Goal: Complete application form

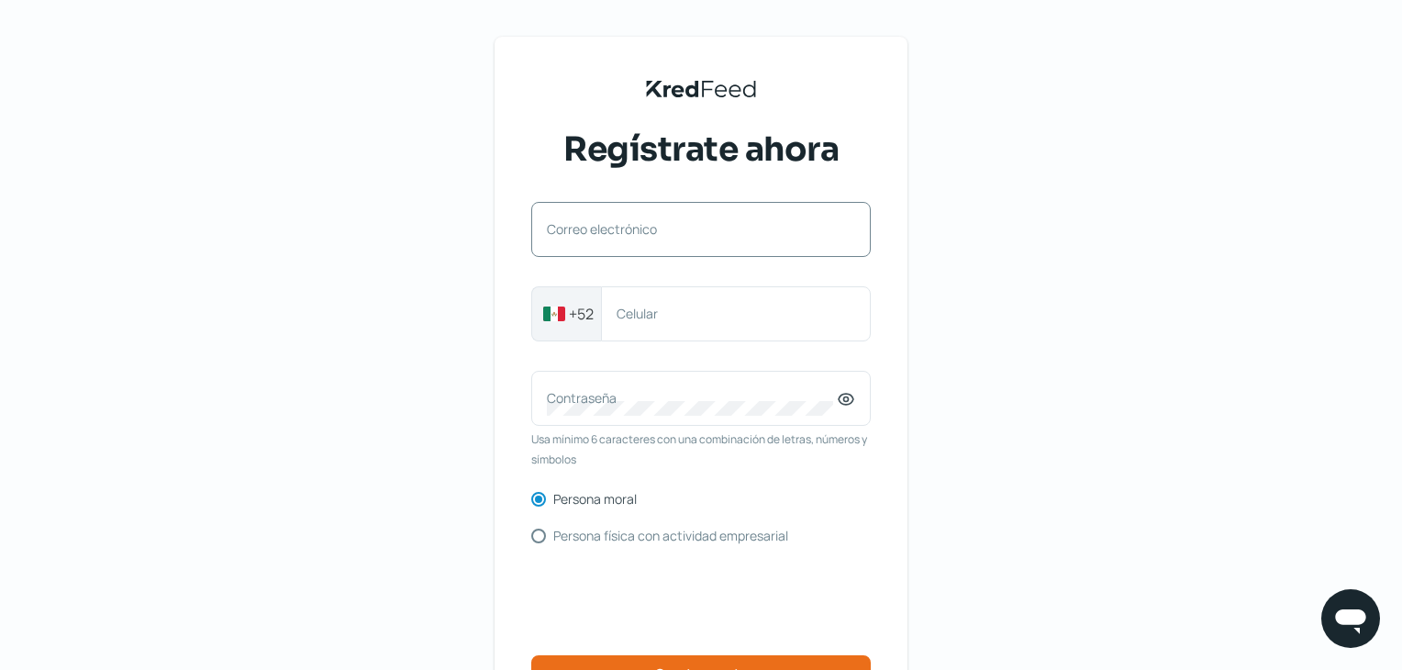
click at [683, 217] on div "Correo electrónico" at bounding box center [700, 229] width 339 height 55
type input "[EMAIL_ADDRESS][PERSON_NAME][DOMAIN_NAME]"
type input "9933476271"
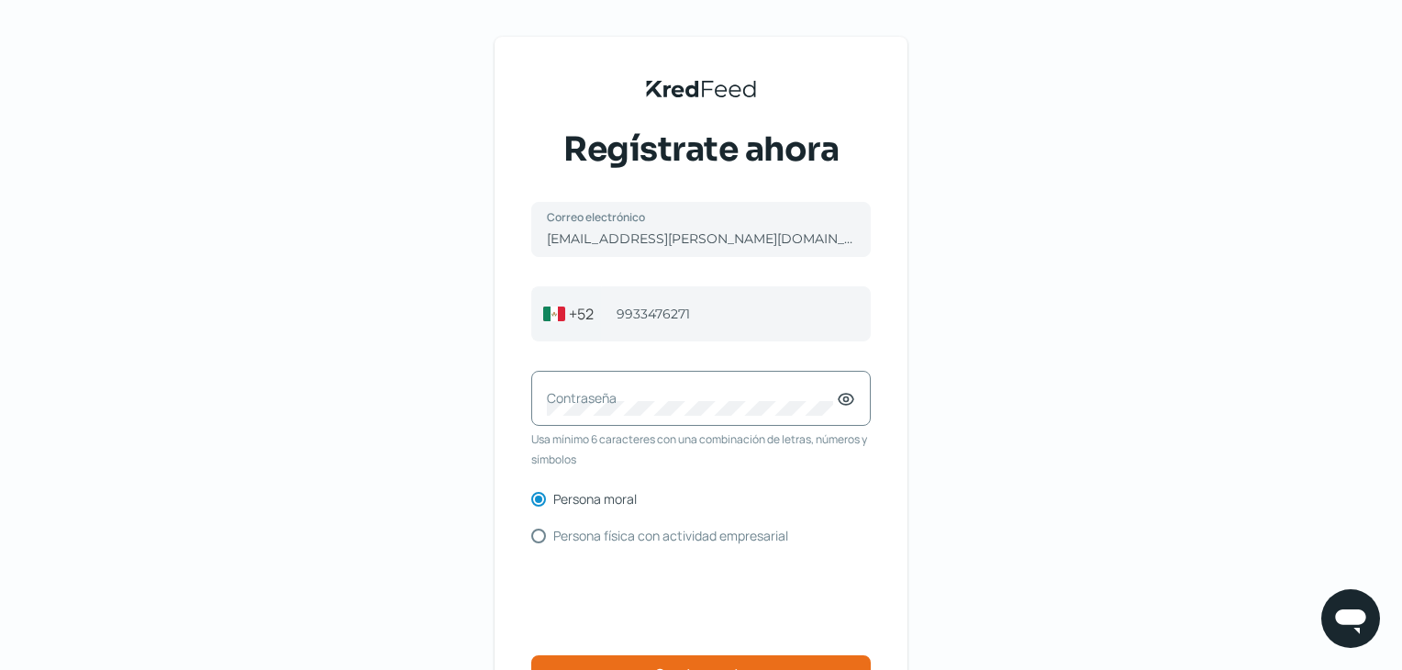
click at [712, 406] on label "Contraseña" at bounding box center [692, 397] width 290 height 17
click at [850, 399] on icon at bounding box center [846, 399] width 18 height 18
click at [788, 387] on div "Contraseña" at bounding box center [700, 398] width 339 height 55
click at [855, 405] on icon at bounding box center [846, 399] width 18 height 18
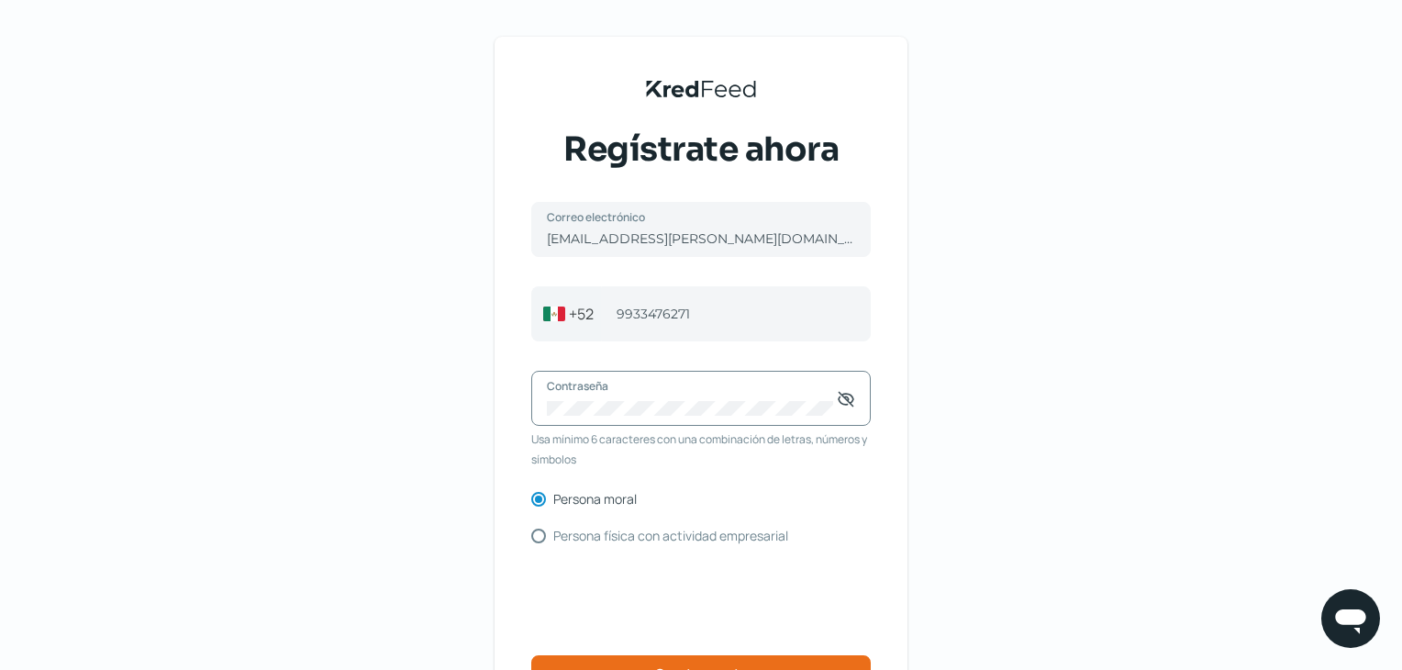
click at [455, 409] on div "KredFeed's Black Logo Regístrate ahora [EMAIL_ADDRESS][PERSON_NAME][DOMAIN_NAME…" at bounding box center [701, 421] width 1402 height 843
click at [543, 541] on div "[EMAIL_ADDRESS][PERSON_NAME][DOMAIN_NAME] Correo electrónico [PHONE_NUMBER] Cel…" at bounding box center [700, 469] width 339 height 534
click at [543, 534] on input "Persona física con actividad empresarial" at bounding box center [538, 535] width 15 height 15
radio input "true"
radio input "false"
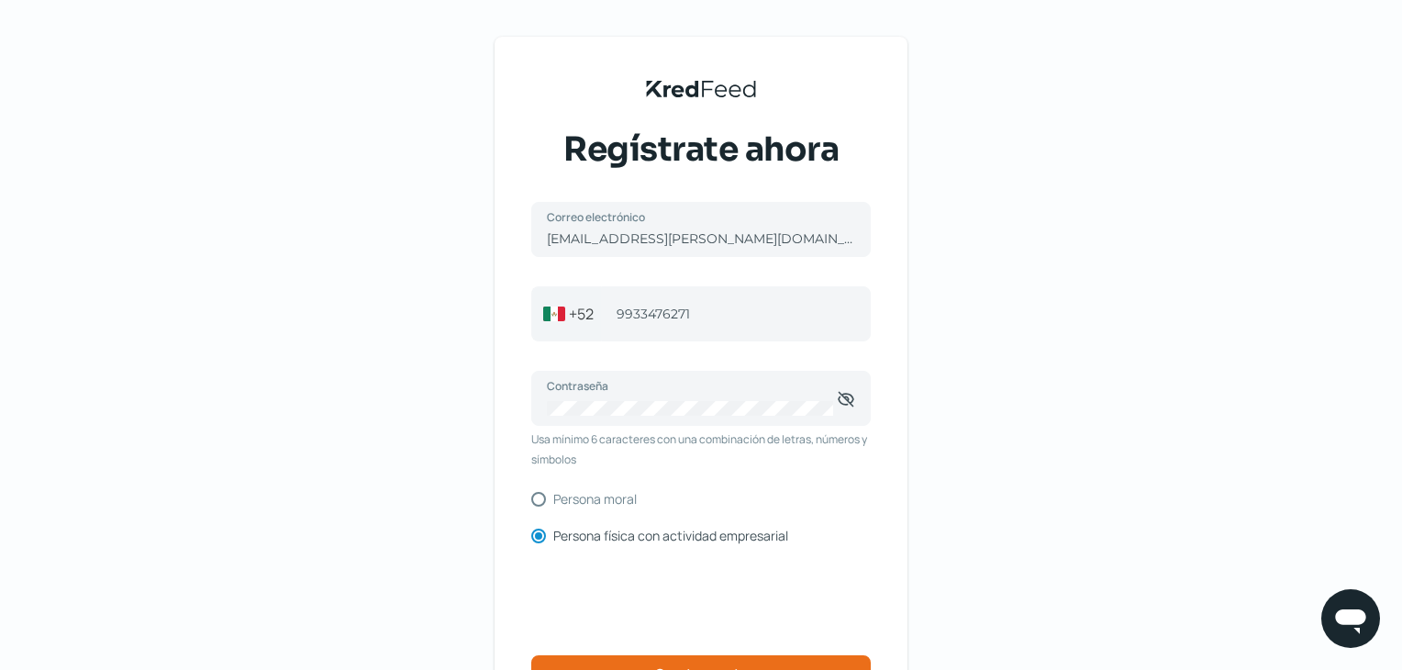
scroll to position [173, 0]
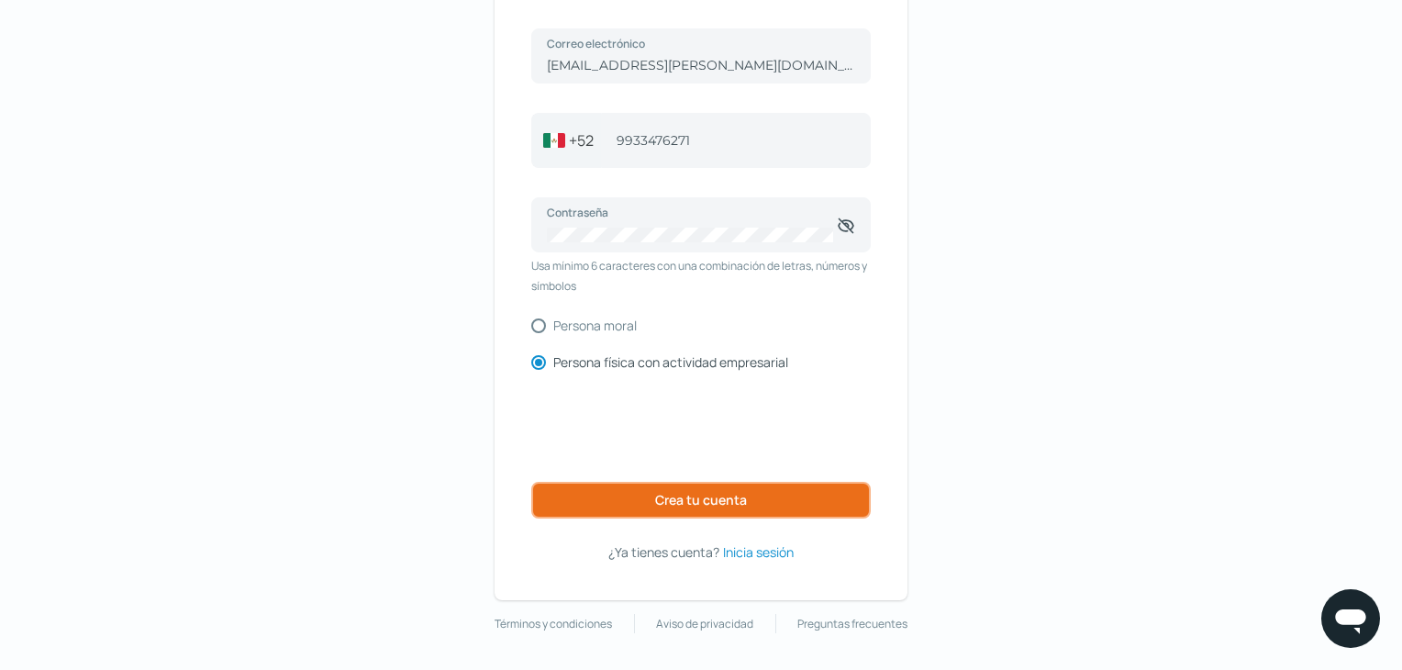
click at [776, 503] on button "Crea tu cuenta" at bounding box center [700, 500] width 339 height 37
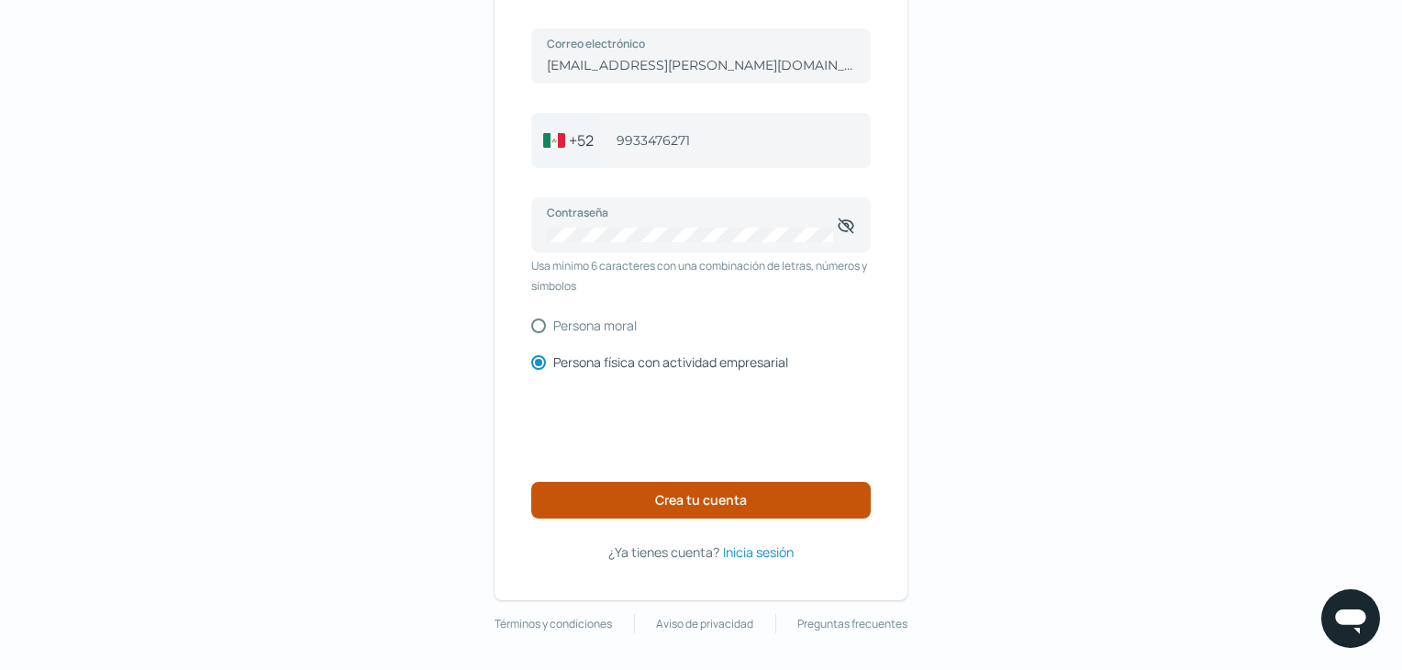
scroll to position [103, 0]
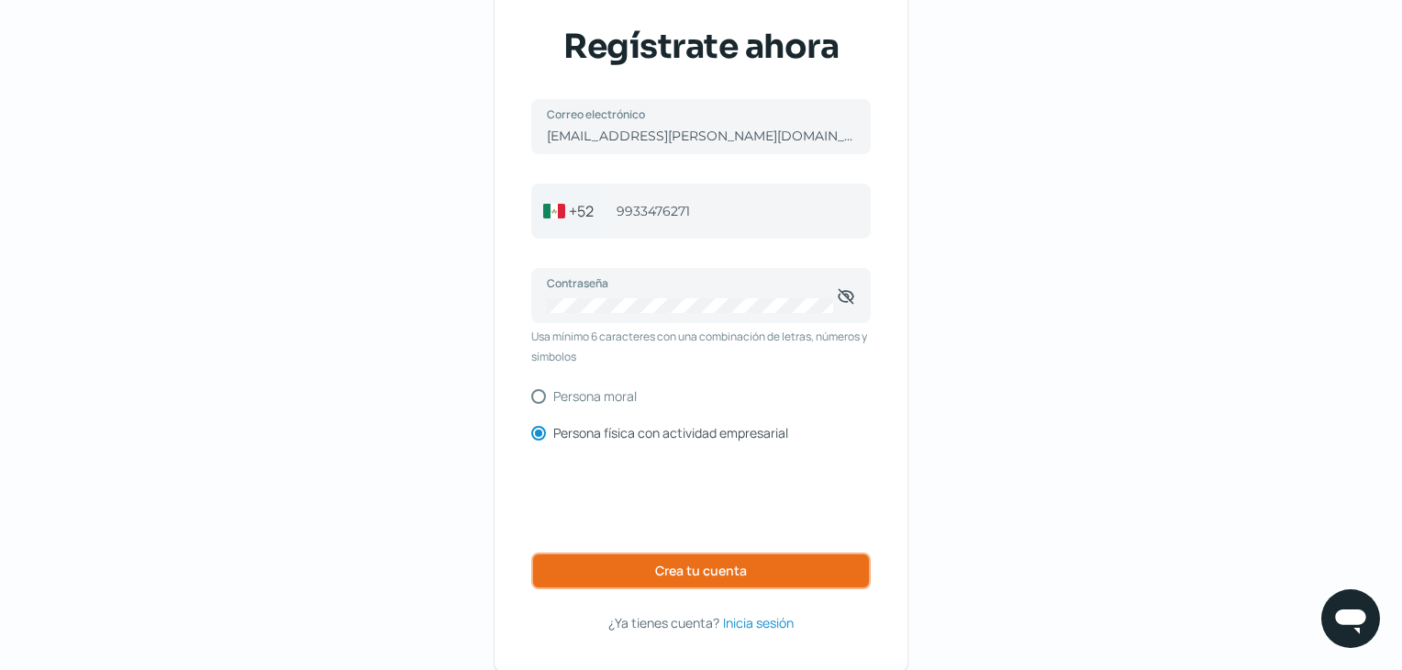
click at [609, 561] on button "Crea tu cuenta" at bounding box center [700, 570] width 339 height 37
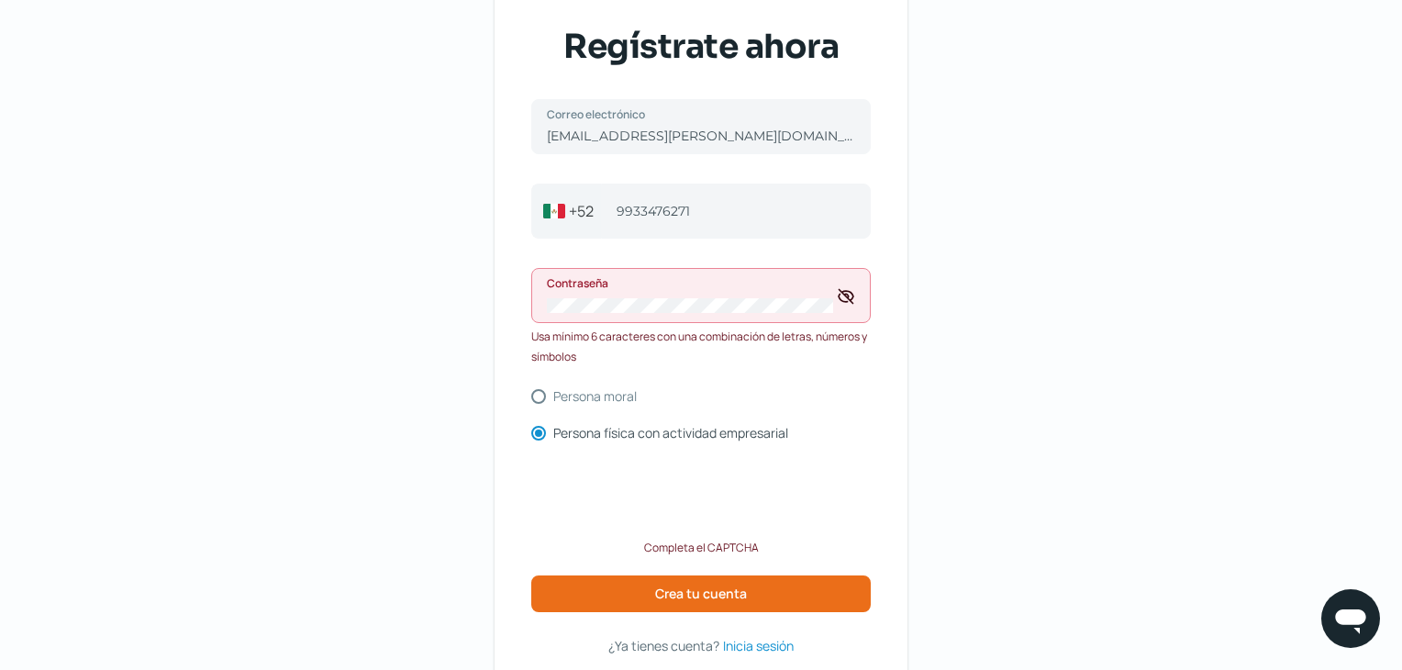
click at [620, 313] on div "Contraseña" at bounding box center [700, 295] width 339 height 55
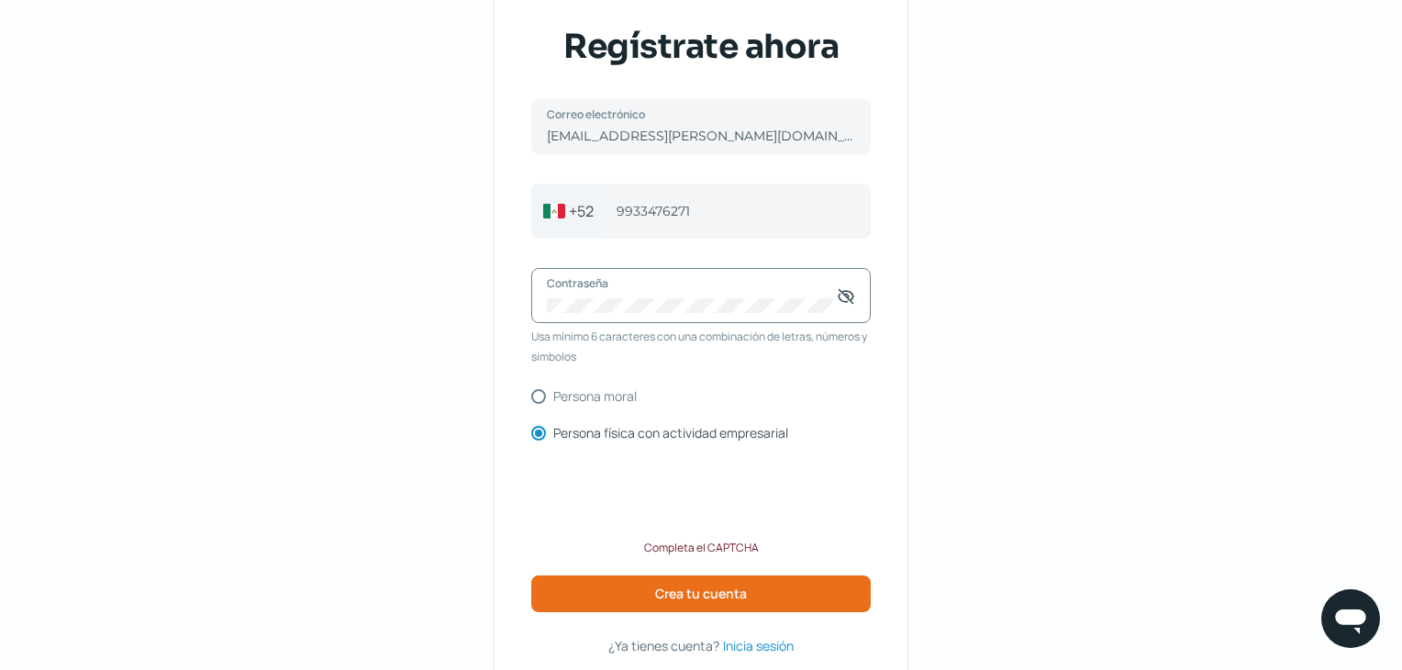
click at [521, 298] on div "KredFeed's Black Logo Regístrate ahora [EMAIL_ADDRESS][PERSON_NAME][DOMAIN_NAME…" at bounding box center [700, 314] width 413 height 760
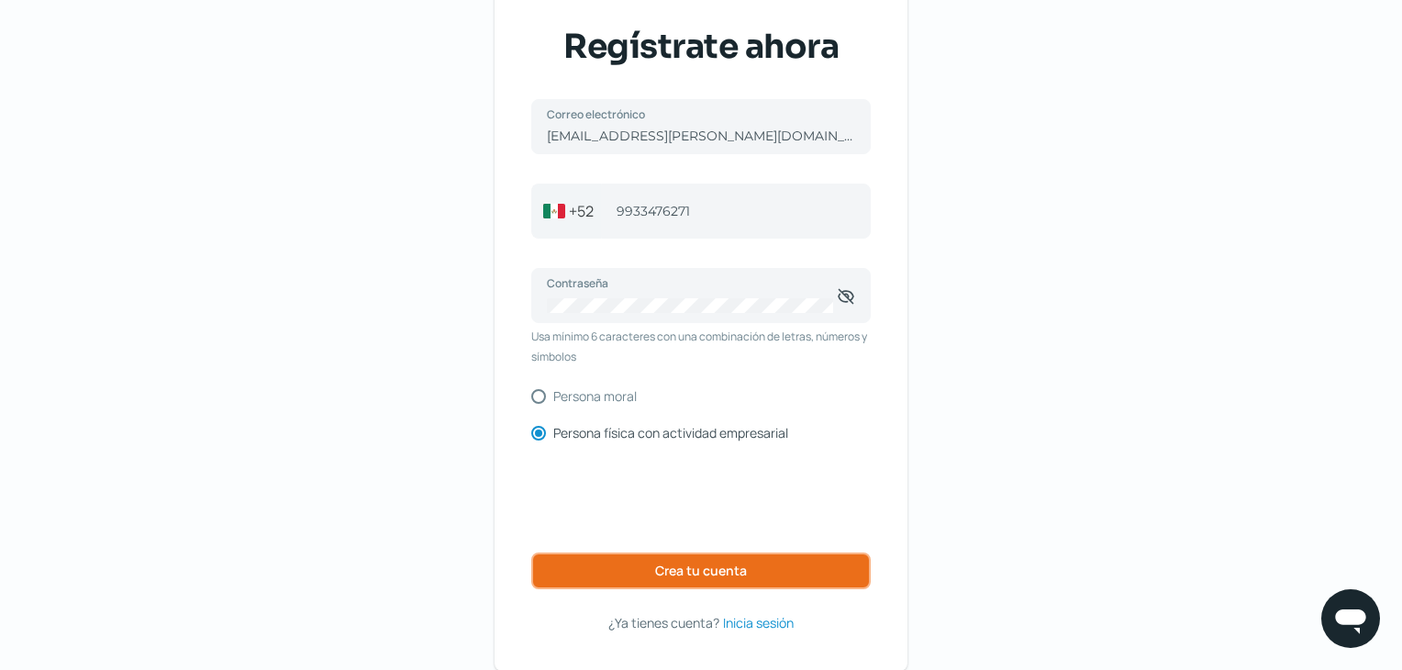
click at [701, 578] on button "Crea tu cuenta" at bounding box center [700, 570] width 339 height 37
click at [624, 314] on div "Contraseña" at bounding box center [700, 295] width 339 height 55
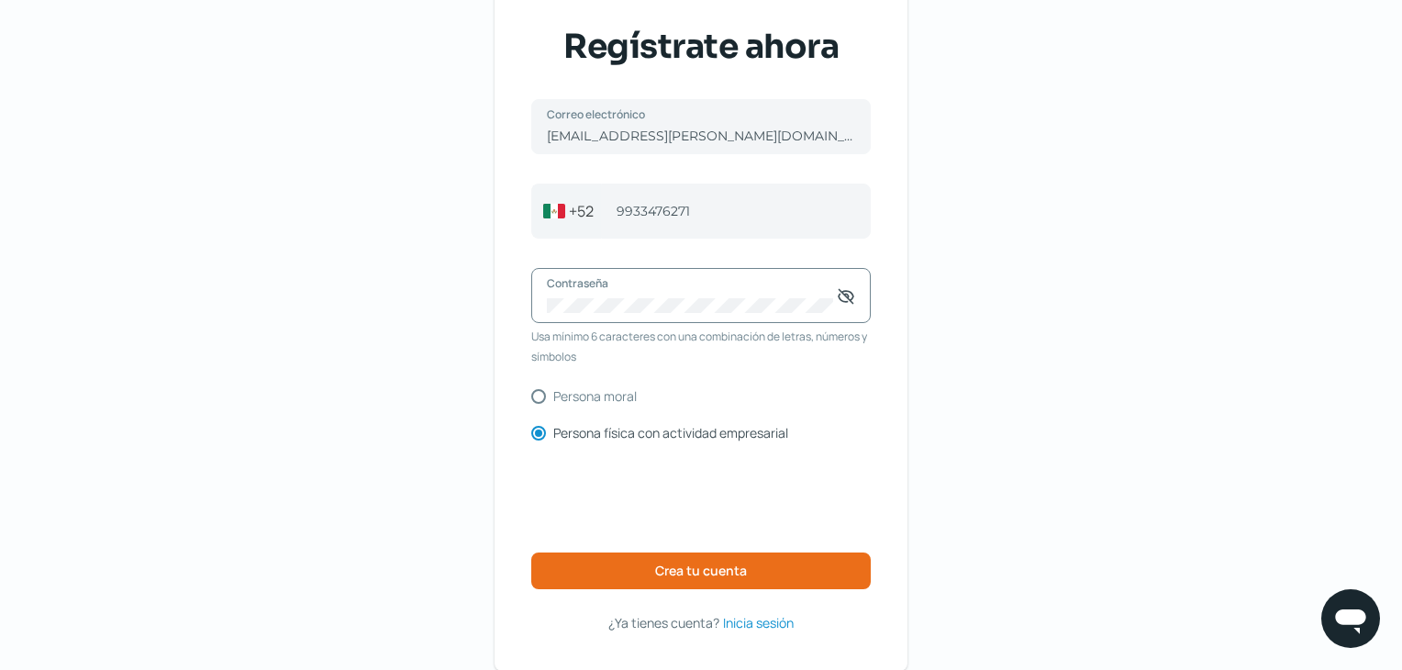
click at [512, 313] on div "KredFeed's Black Logo Regístrate ahora [EMAIL_ADDRESS][PERSON_NAME][DOMAIN_NAME…" at bounding box center [700, 302] width 413 height 737
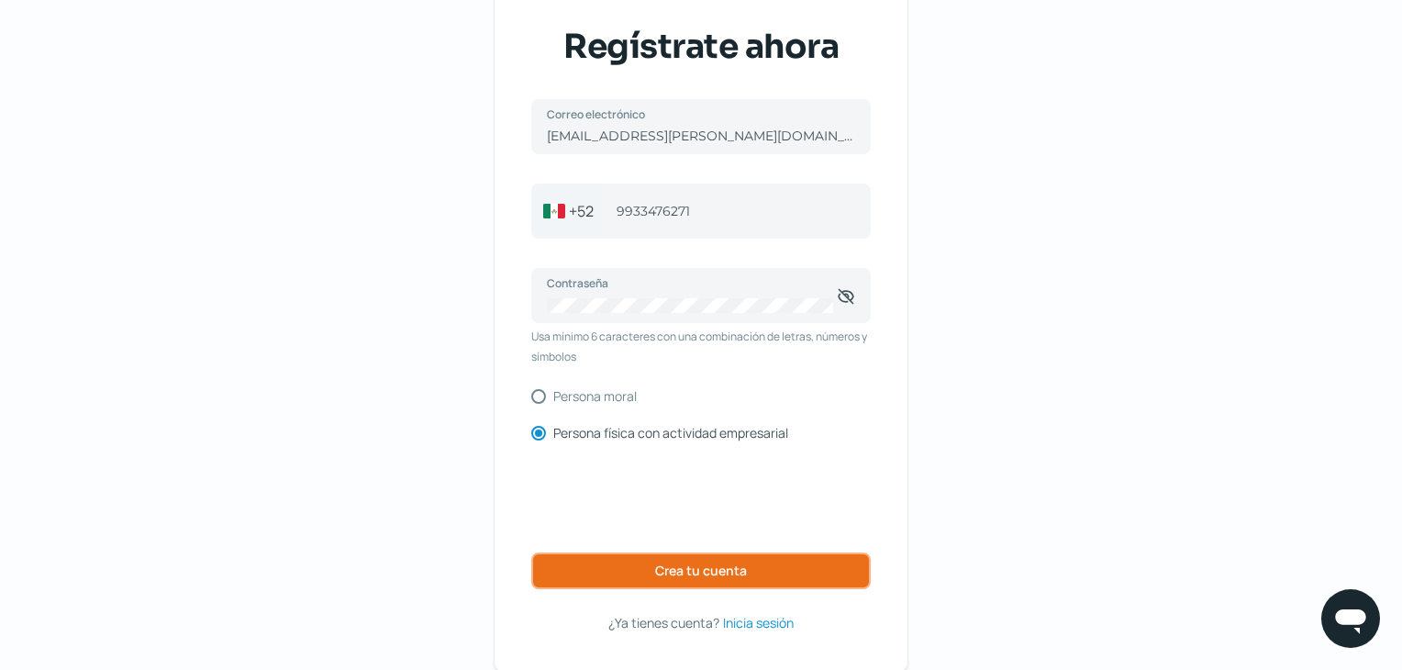
click at [639, 555] on button "Crea tu cuenta" at bounding box center [700, 570] width 339 height 37
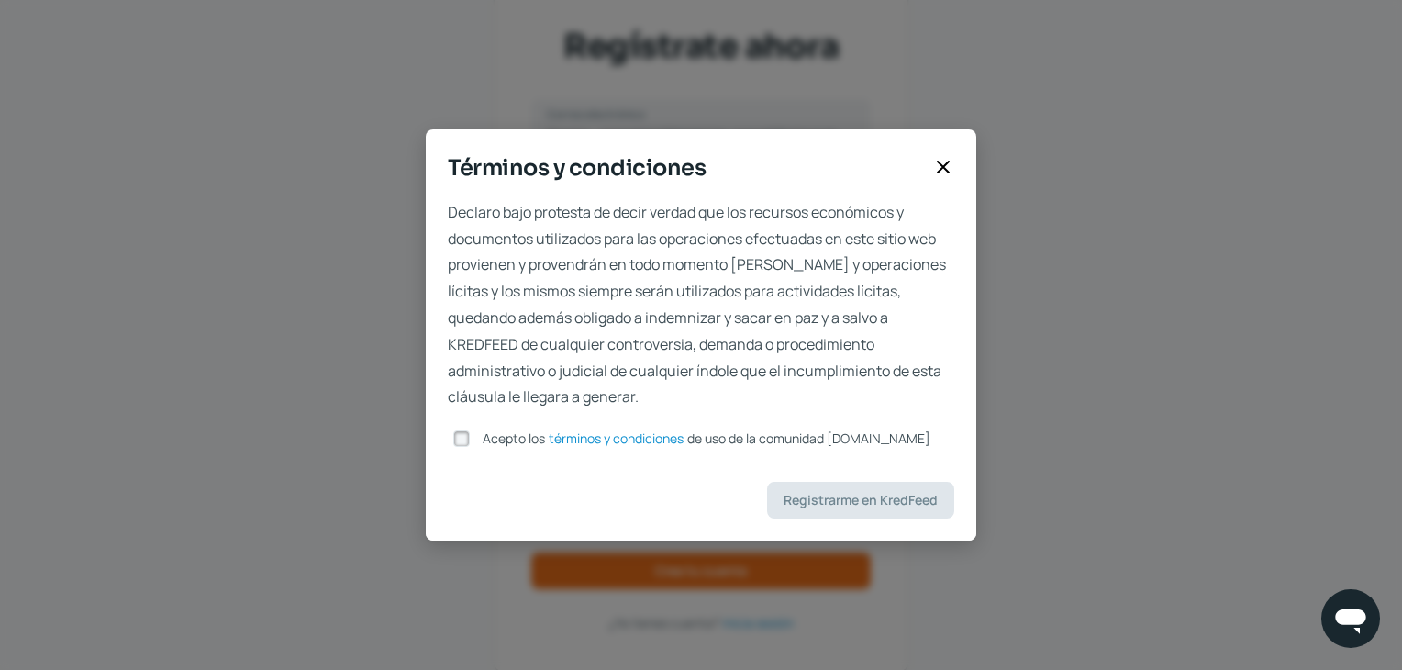
click at [463, 444] on input "Acepto los términos y condiciones de uso de la comunidad [DOMAIN_NAME]" at bounding box center [461, 438] width 17 height 17
checkbox input "true"
click at [919, 494] on span "Registrarme en KredFeed" at bounding box center [860, 500] width 154 height 13
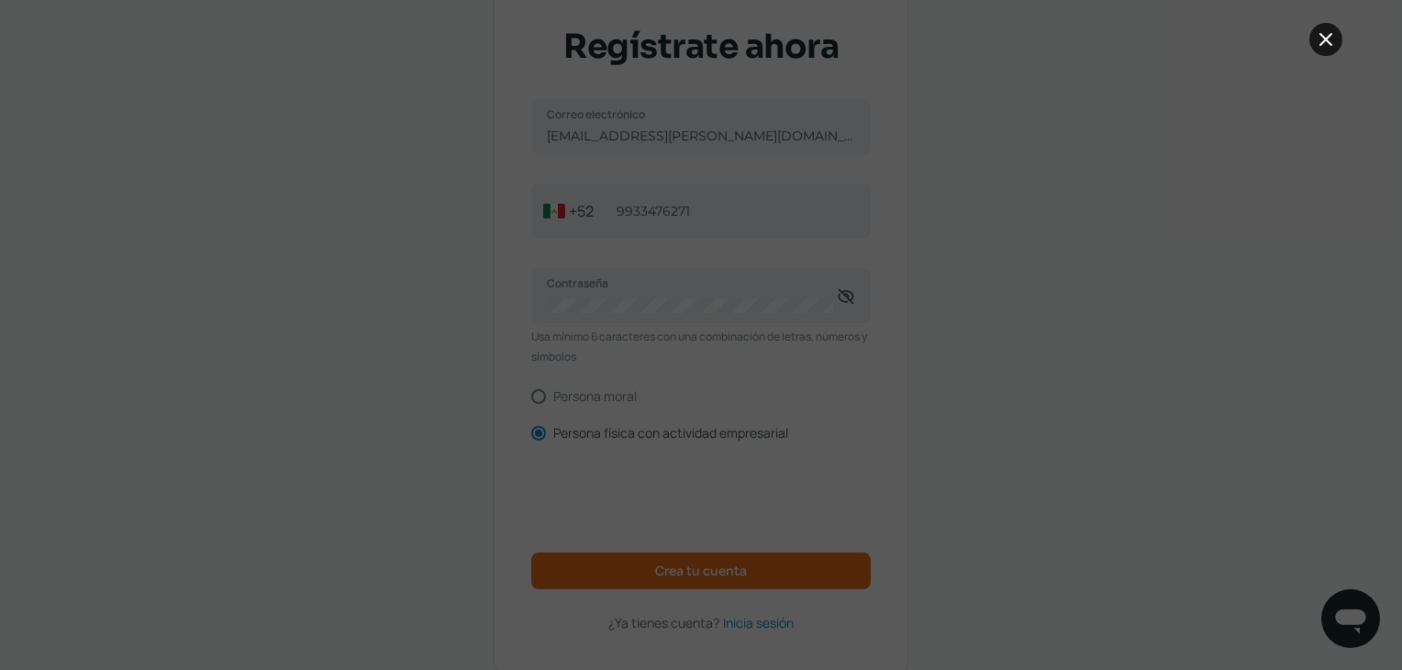
click at [1328, 27] on button at bounding box center [1325, 39] width 33 height 33
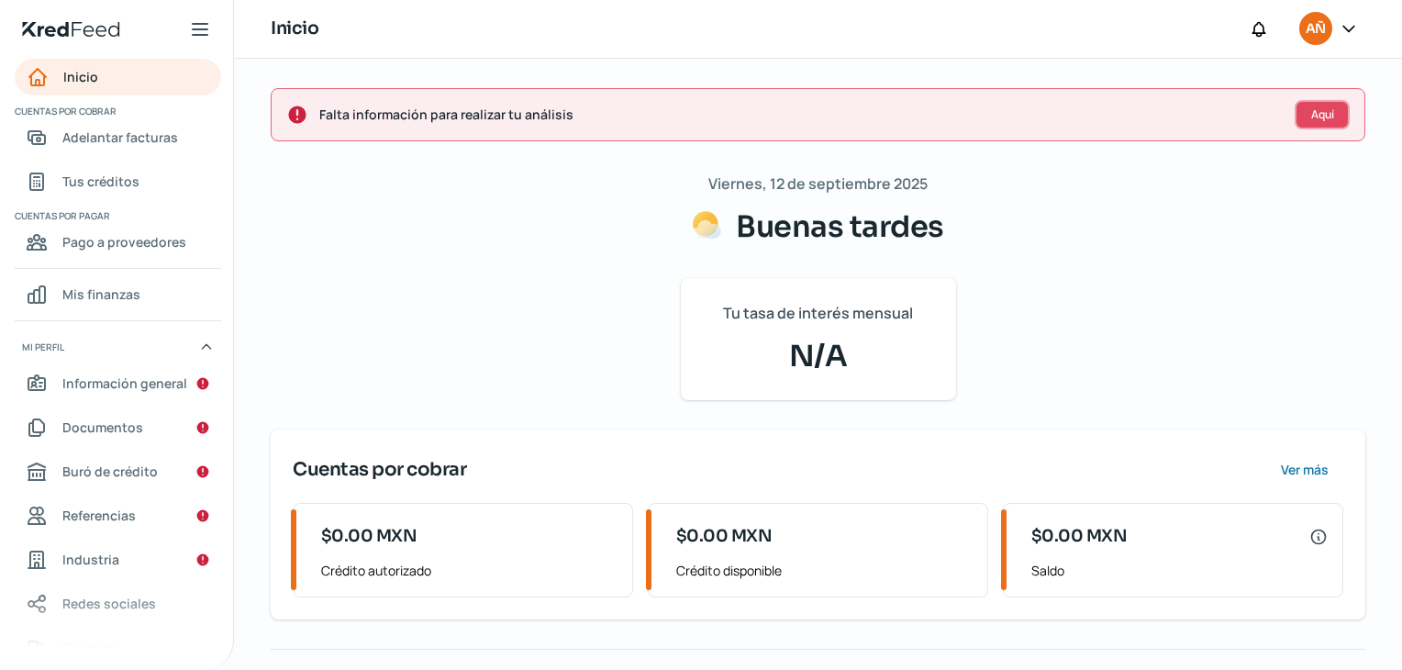
click at [1325, 122] on button "Aquí" at bounding box center [1321, 114] width 55 height 29
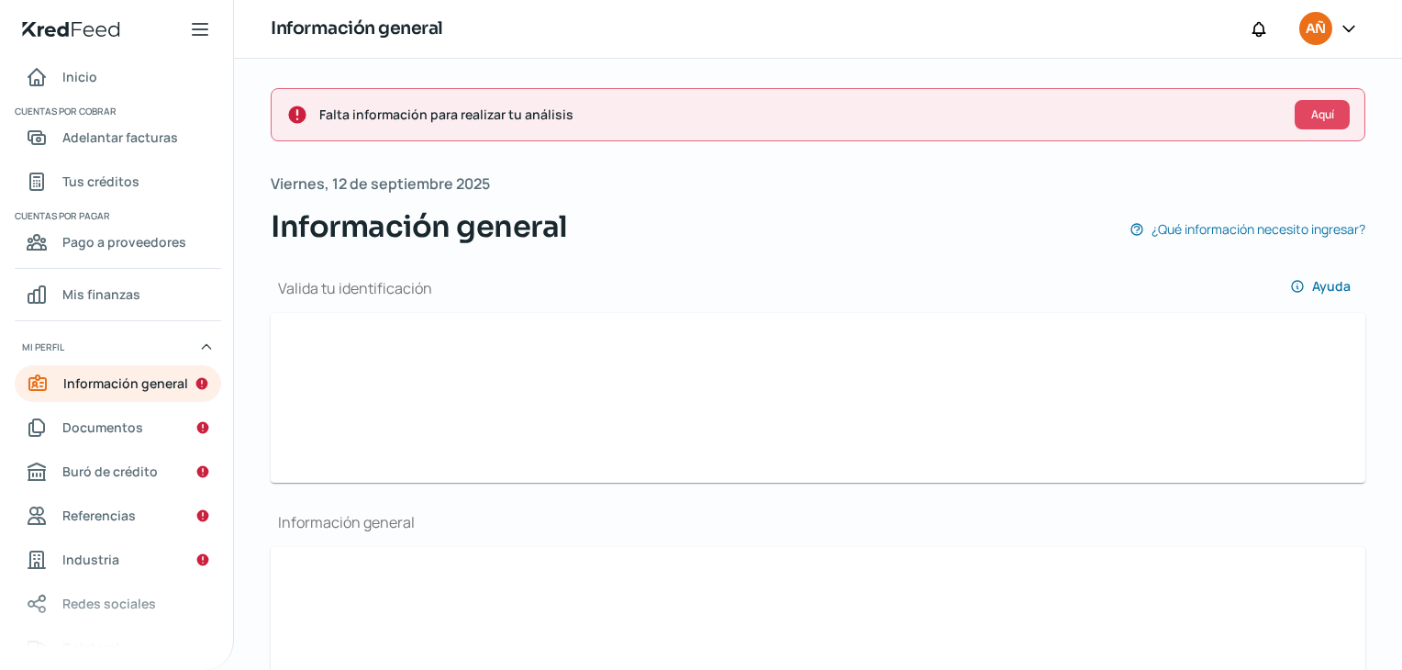
scroll to position [189, 0]
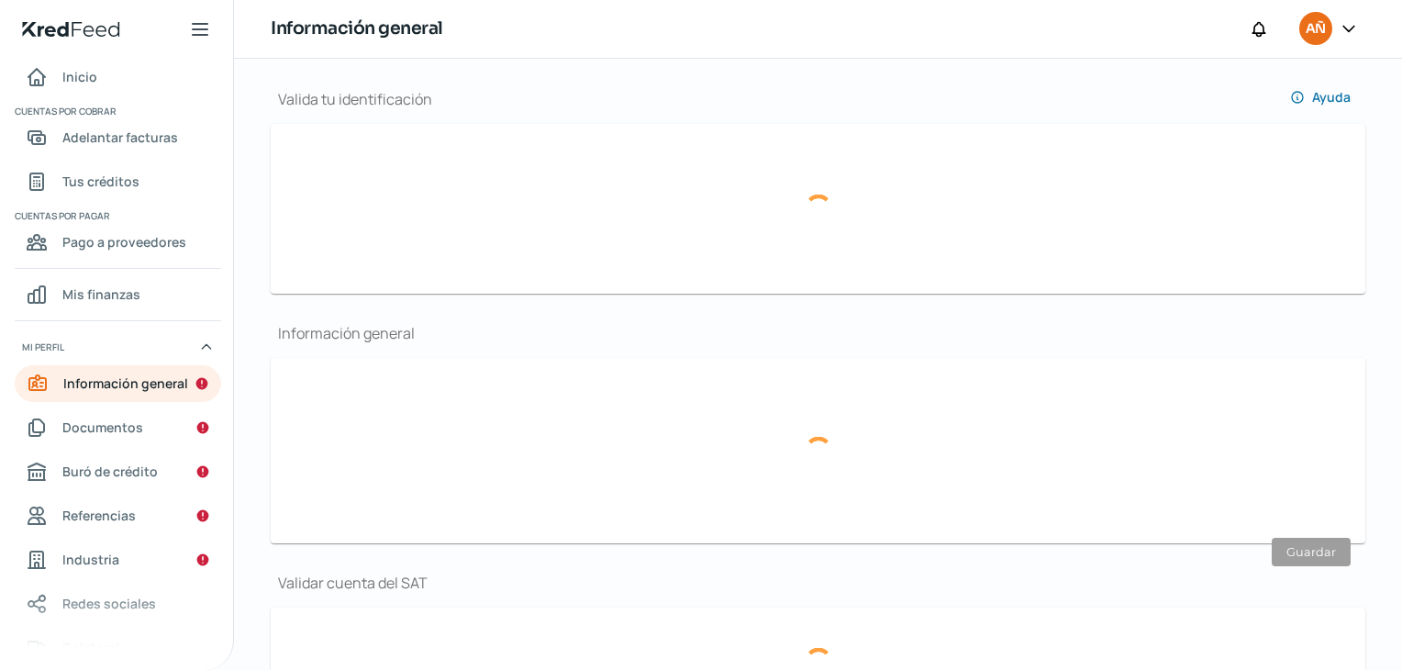
type input "[EMAIL_ADDRESS][PERSON_NAME][DOMAIN_NAME]"
type input "99 - 3347 - 6271"
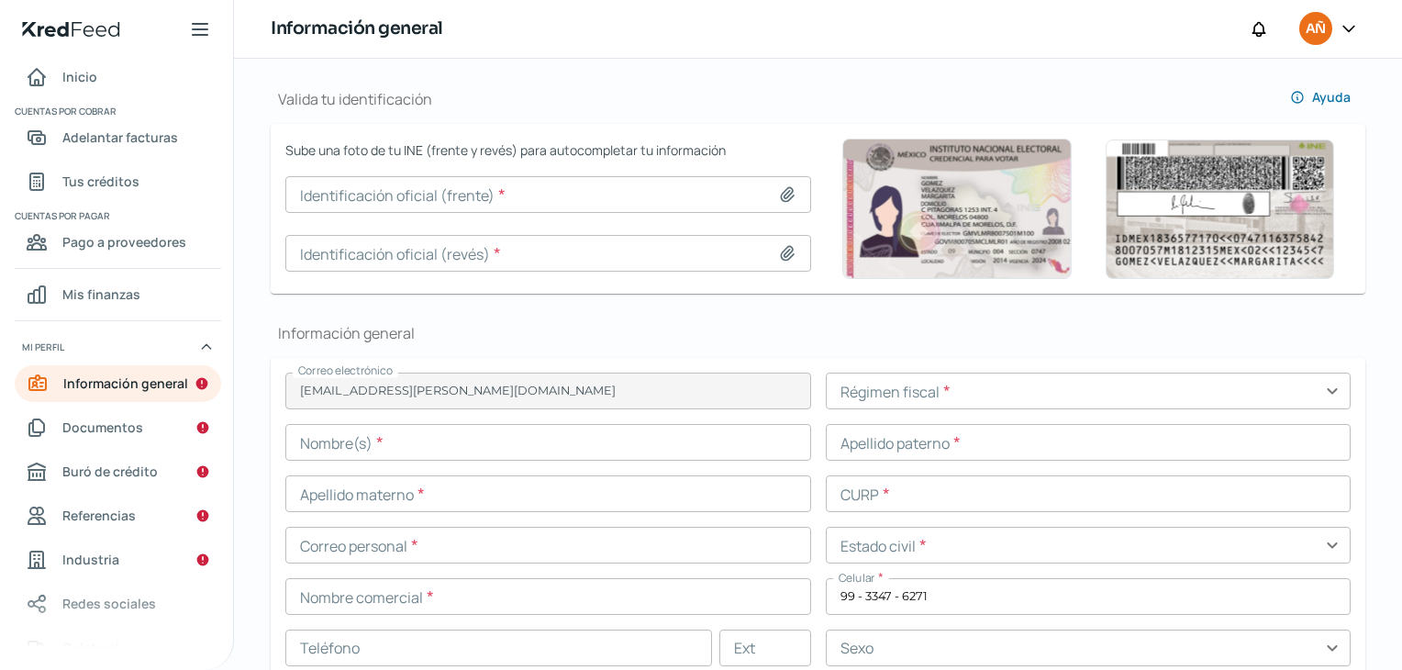
click at [780, 205] on input at bounding box center [548, 194] width 526 height 37
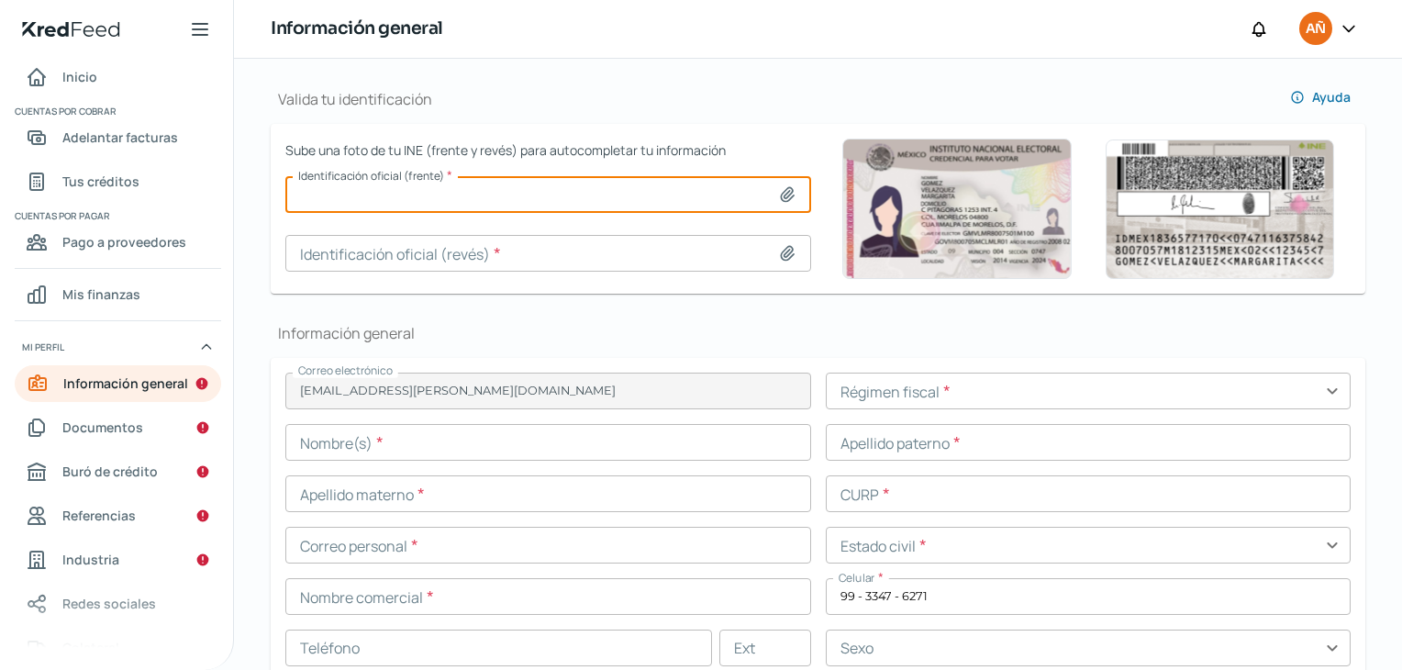
type input "C:\fakepath\Imagen de WhatsApp [DATE] 17.32.44_b4478c78.jpg"
type input "Imagen de WhatsApp [DATE] 17.32.44_b4478c78.jpg"
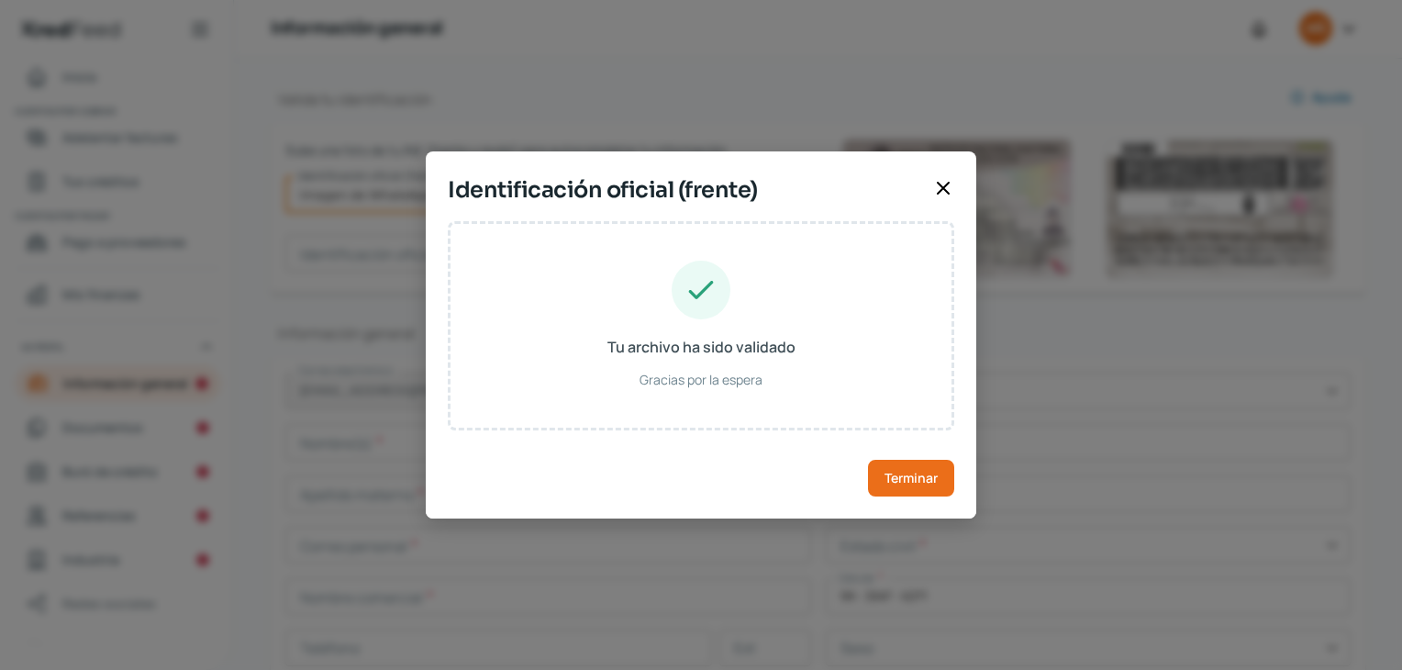
type input "[PERSON_NAME]"
type input "JUAREZ"
type input "[PERSON_NAME]"
type input "JULJ910424HTCRPH08"
type input "Hombre"
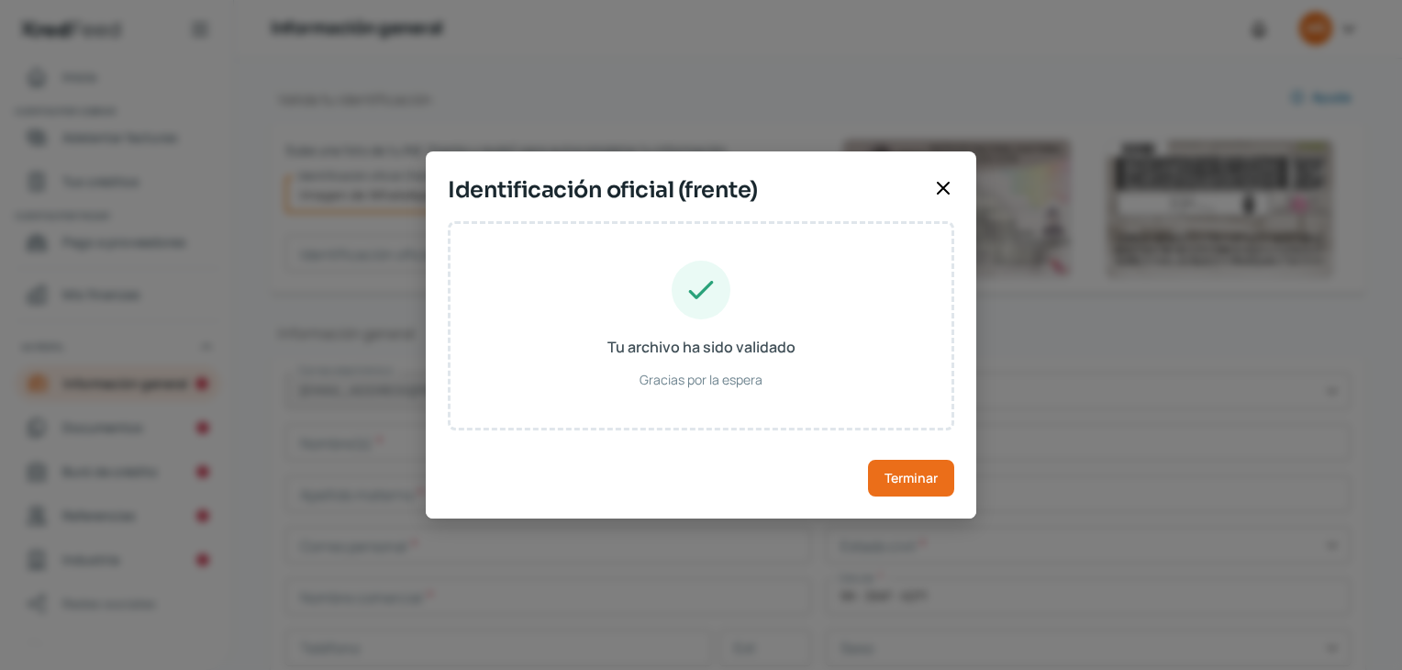
type input "JRLPJH91042427H900"
type input "[DATE]"
click at [905, 491] on button "Terminar" at bounding box center [911, 478] width 86 height 37
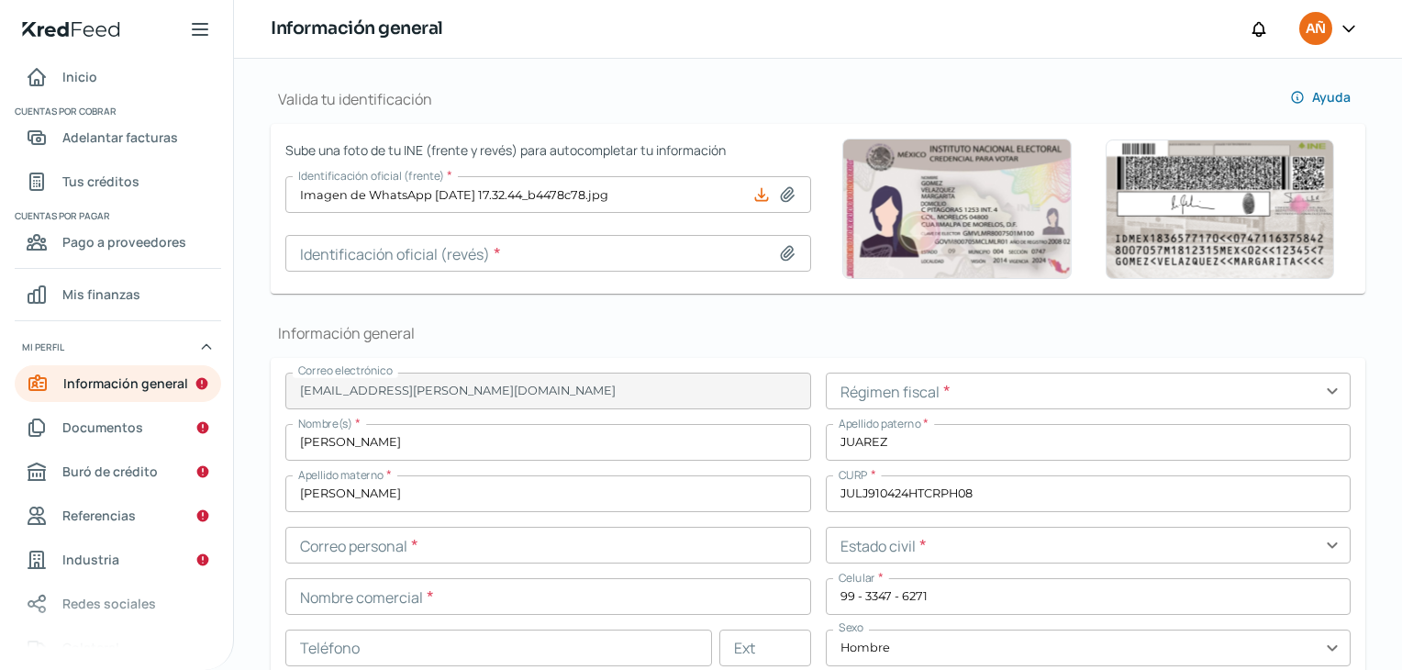
click at [781, 250] on icon at bounding box center [787, 253] width 18 height 18
type input "C:\fakepath\Imagen de WhatsApp [DATE] a las 17.32.58_99ab9ed3.jpg"
type input "Imagen de WhatsApp [DATE] a las 17.32.58_99ab9ed3.jpg"
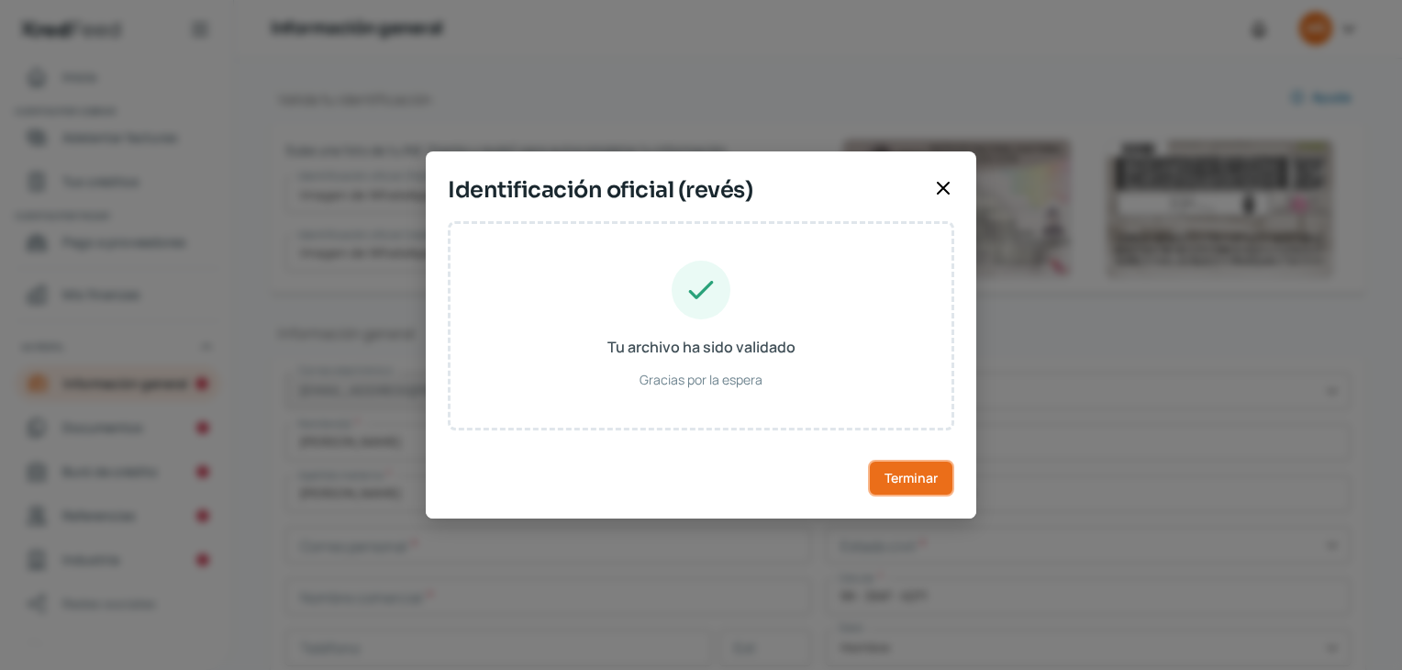
click at [909, 477] on span "Terminar" at bounding box center [910, 478] width 53 height 13
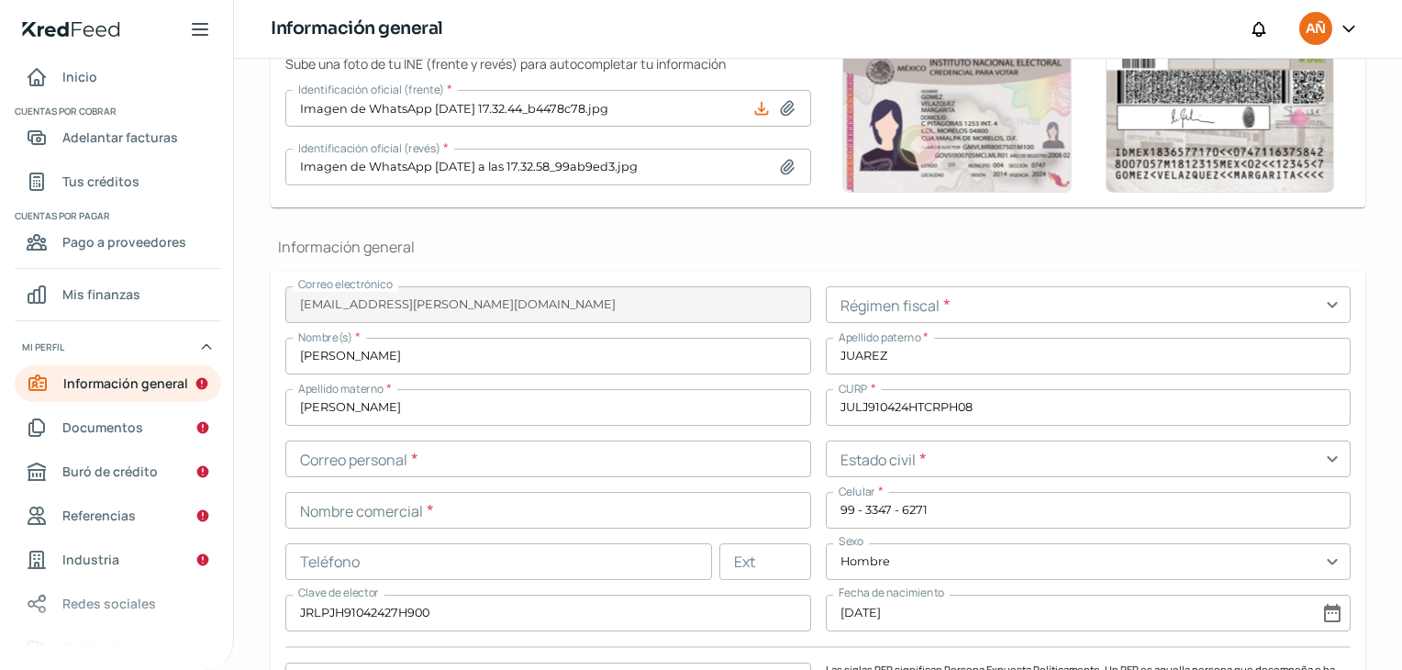
scroll to position [0, 0]
